Goal: Check status

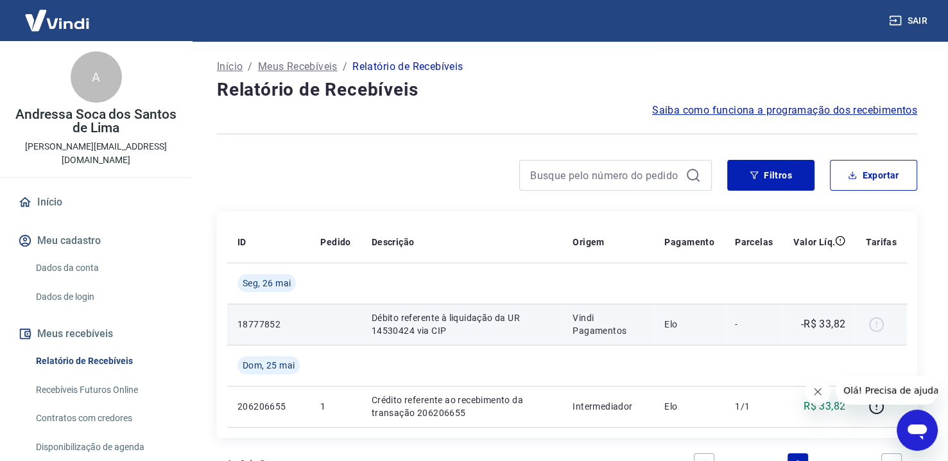
scroll to position [128, 0]
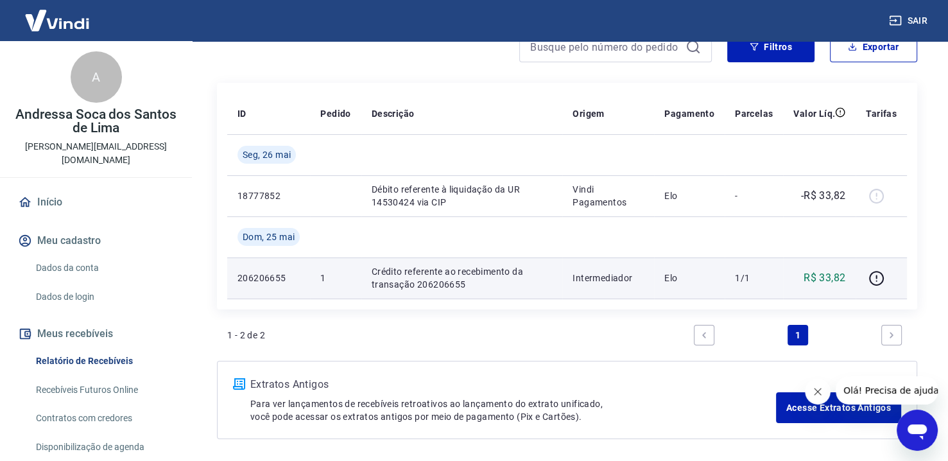
click at [288, 280] on p "206206655" at bounding box center [268, 277] width 62 height 13
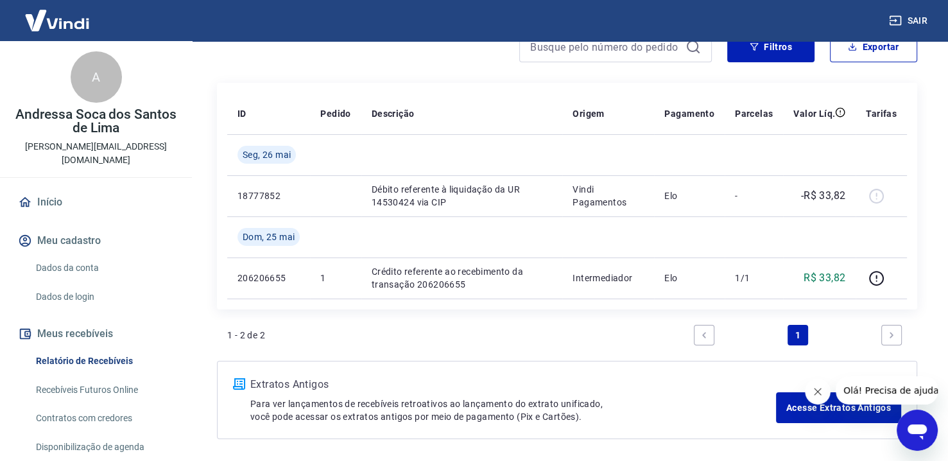
scroll to position [62, 0]
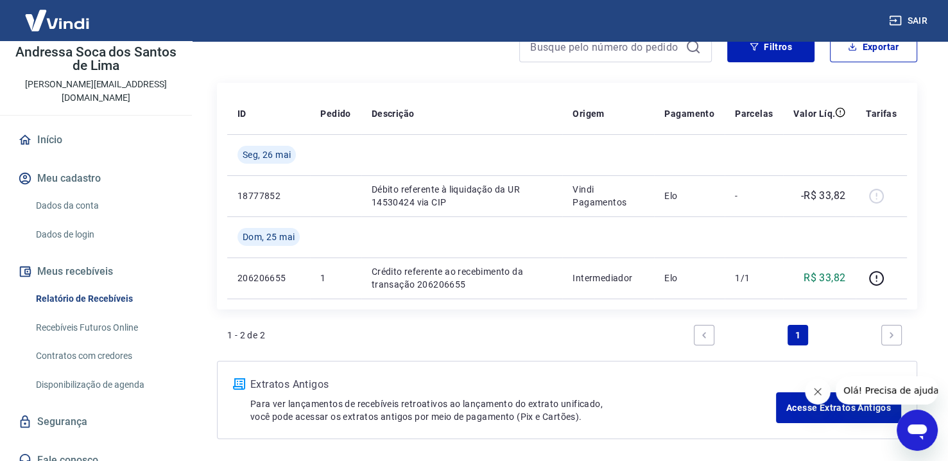
click at [105, 314] on link "Recebíveis Futuros Online" at bounding box center [104, 327] width 146 height 26
